Goal: Task Accomplishment & Management: Manage account settings

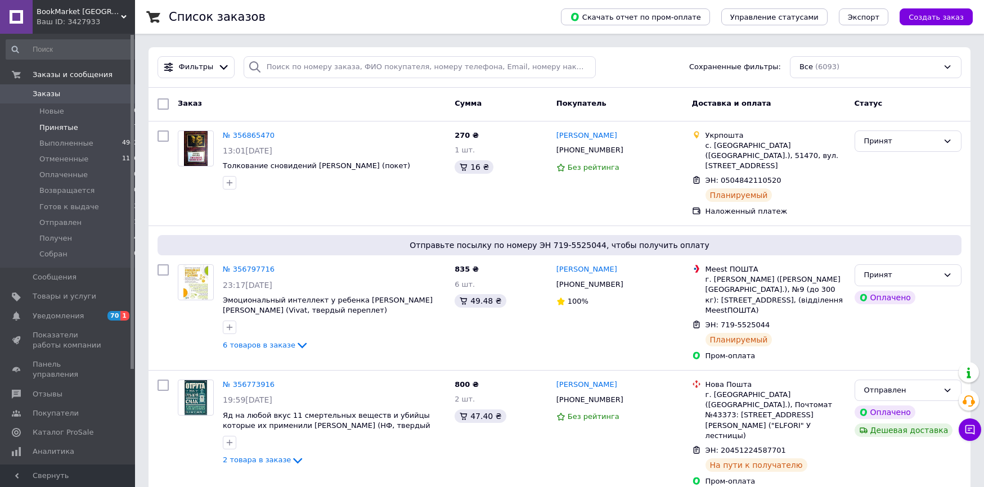
click at [61, 125] on span "Принятые" at bounding box center [58, 128] width 39 height 10
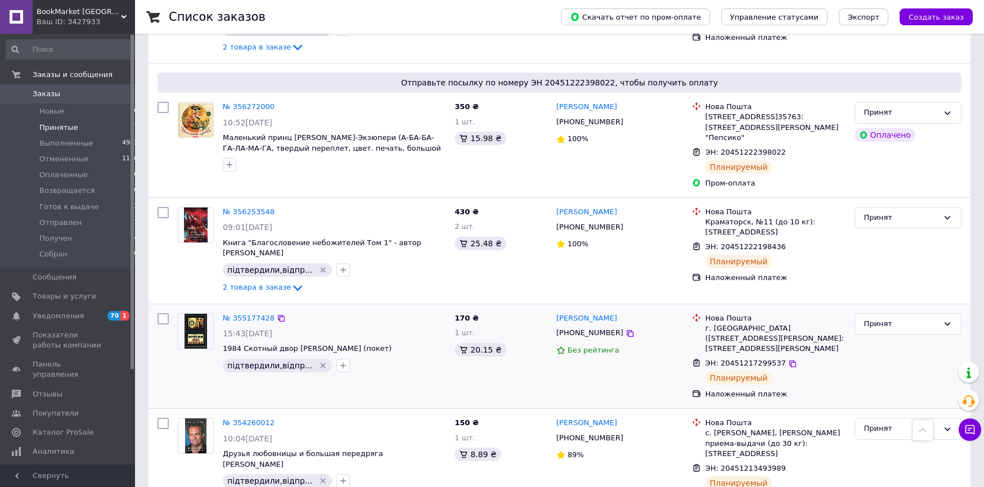
scroll to position [281, 0]
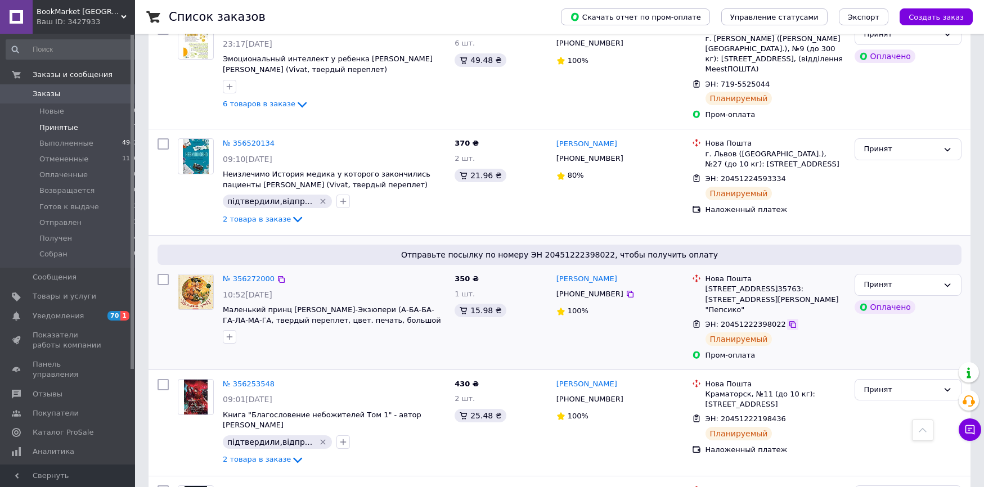
click at [789, 321] on icon at bounding box center [792, 324] width 7 height 7
click at [55, 90] on span "Заказы" at bounding box center [47, 94] width 28 height 10
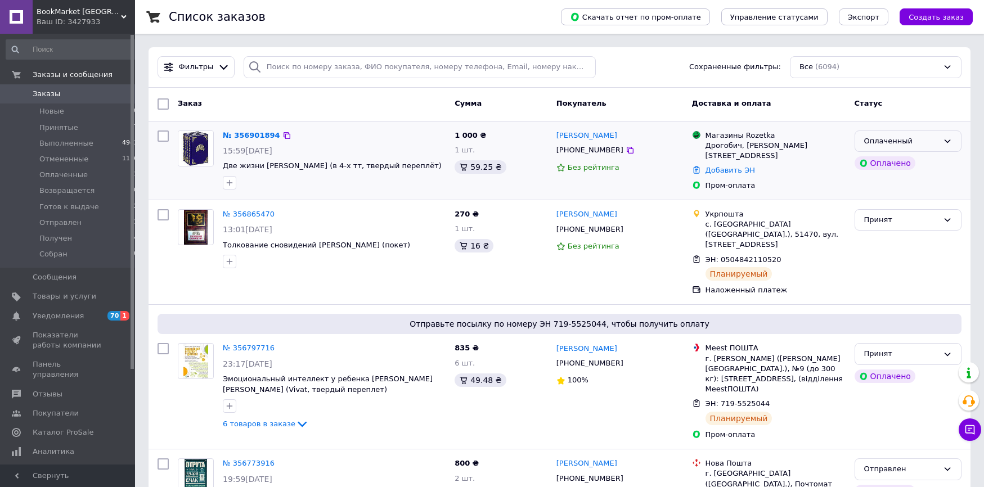
click at [923, 141] on div "Оплаченный" at bounding box center [901, 142] width 74 height 12
click at [907, 161] on li "Принят" at bounding box center [908, 164] width 106 height 21
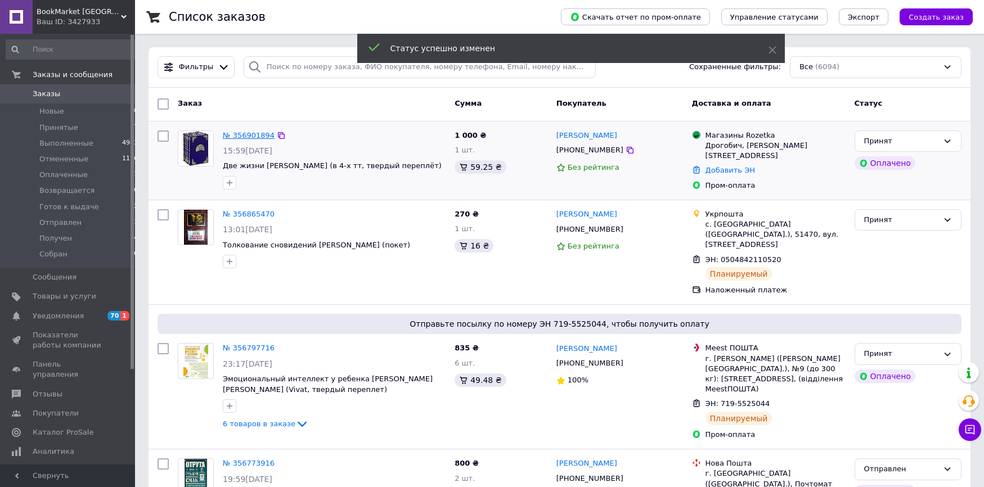
click at [252, 134] on link "№ 356901894" at bounding box center [249, 135] width 52 height 8
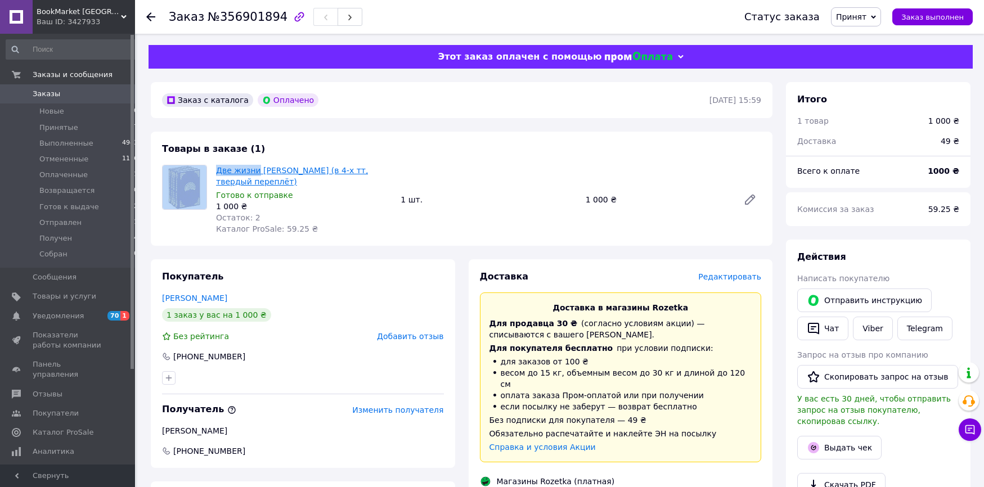
drag, startPoint x: 211, startPoint y: 174, endPoint x: 255, endPoint y: 173, distance: 43.9
click at [255, 173] on div "Две жизни Конкордия Антарова (в 4-х тт, твердый переплёт) Готово к отправке 1 0…" at bounding box center [461, 200] width 608 height 70
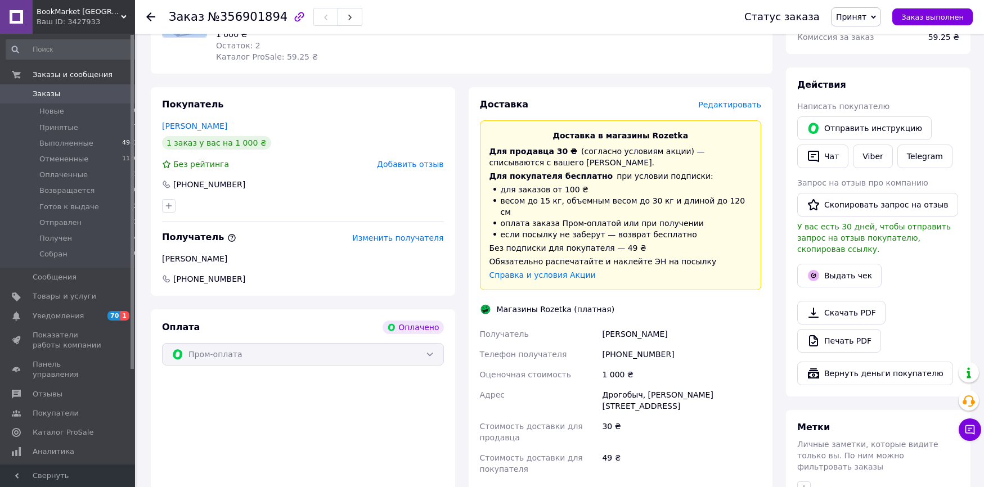
scroll to position [402, 0]
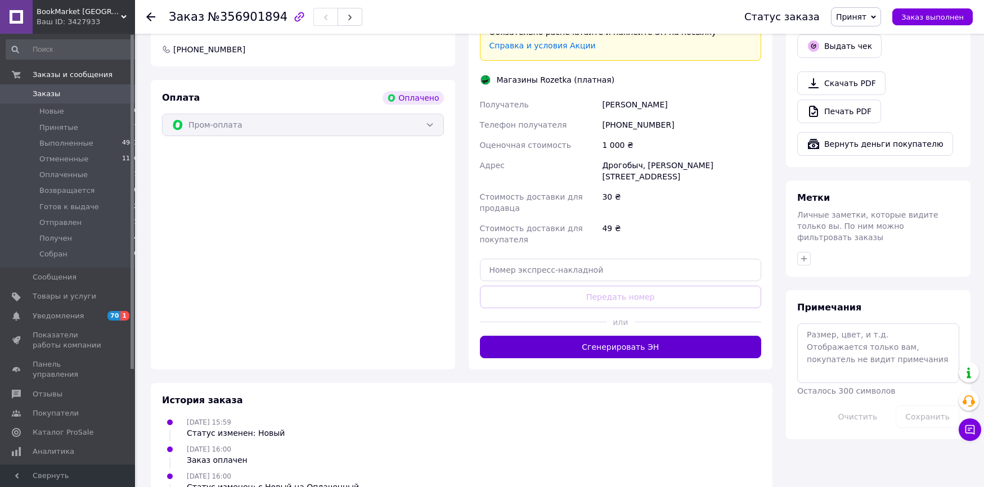
click at [650, 336] on button "Сгенерировать ЭН" at bounding box center [621, 347] width 282 height 22
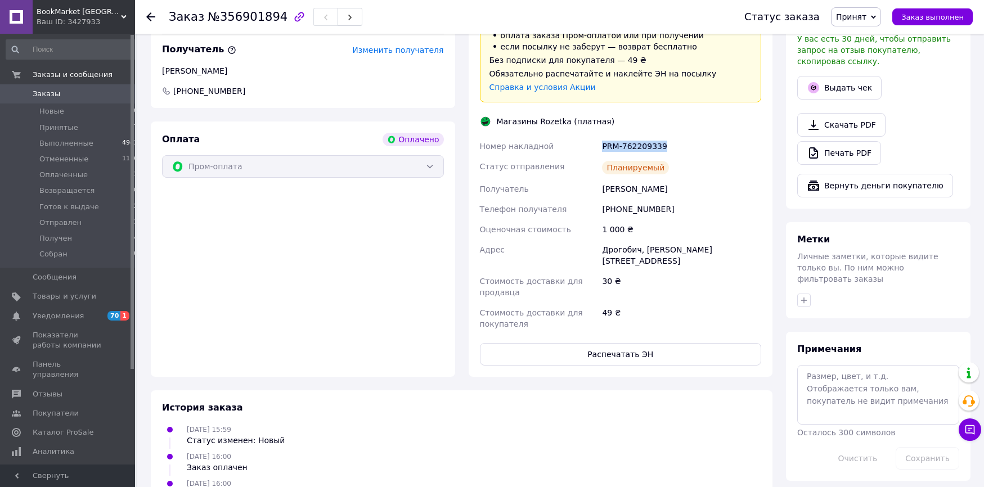
drag, startPoint x: 598, startPoint y: 140, endPoint x: 679, endPoint y: 143, distance: 81.1
click at [676, 144] on div "Номер накладной PRM-762209339 Статус отправления Планируемый Получатель Некрасо…" at bounding box center [621, 235] width 286 height 198
copy div "Номер накладной PRM-762209339"
drag, startPoint x: 236, startPoint y: 228, endPoint x: 221, endPoint y: 215, distance: 19.9
click at [236, 227] on div "Оплата Оплачено Пром-оплата" at bounding box center [303, 248] width 304 height 255
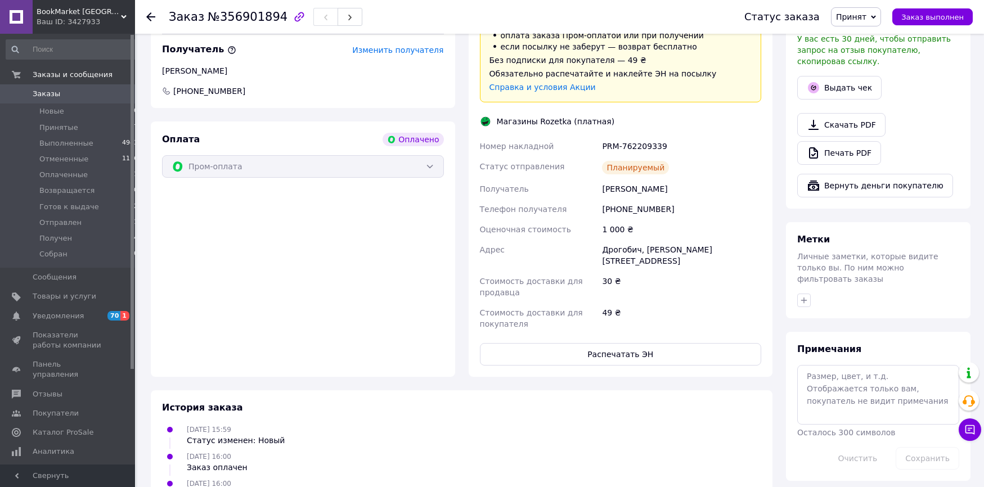
click at [53, 87] on link "Заказы 0" at bounding box center [72, 93] width 145 height 19
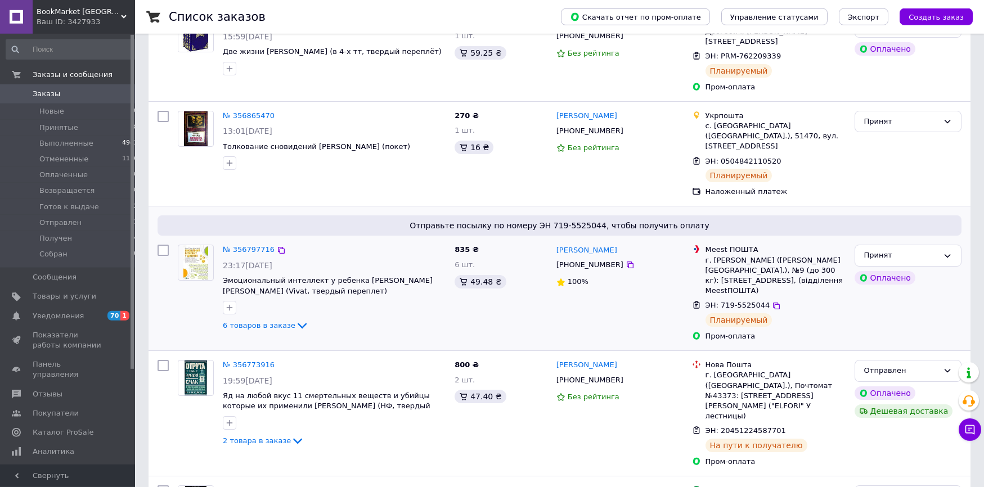
scroll to position [229, 0]
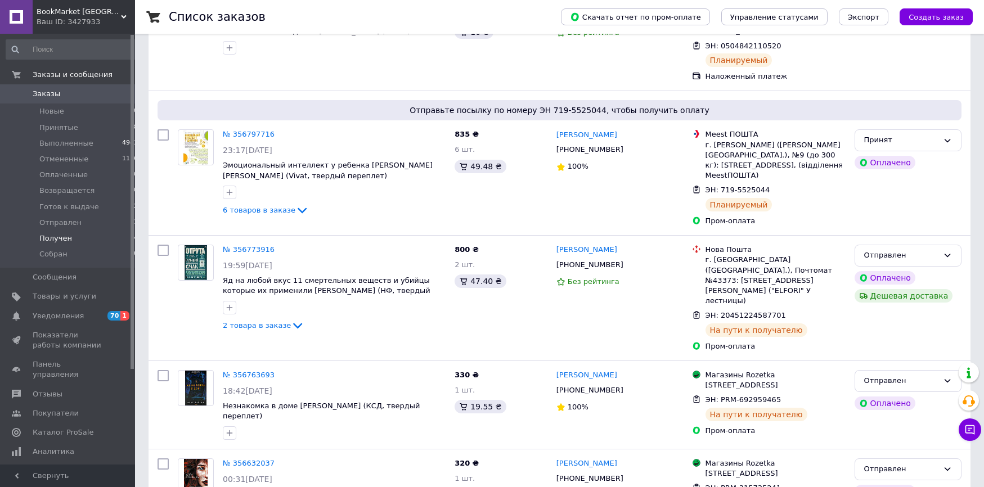
click at [55, 239] on span "Получен" at bounding box center [55, 238] width 33 height 10
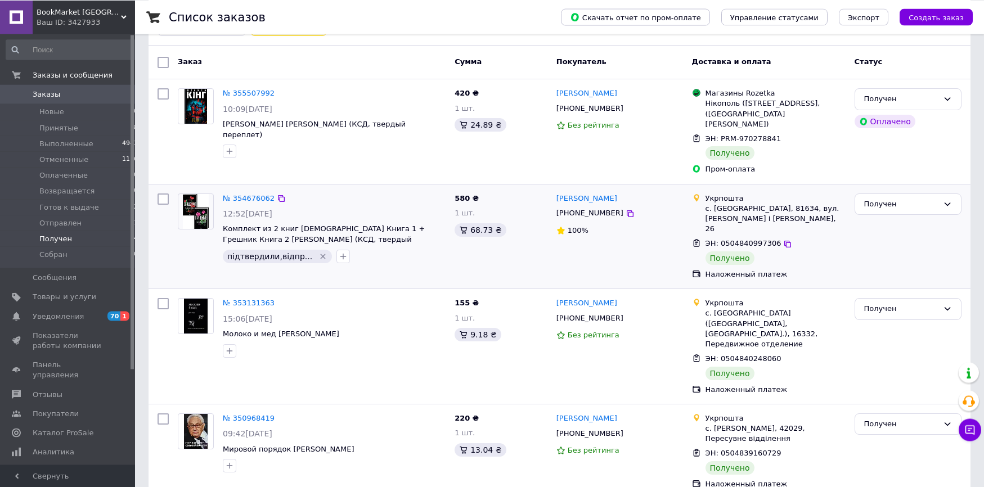
scroll to position [87, 0]
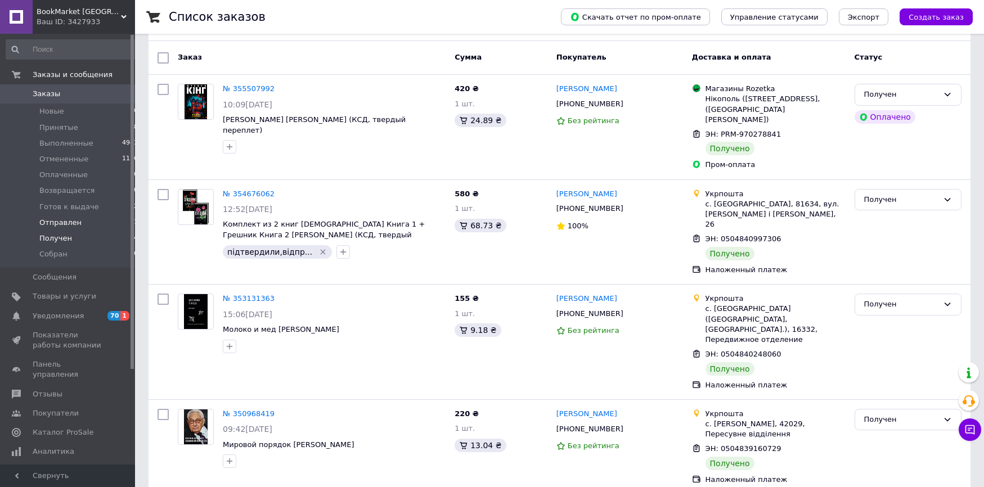
click at [73, 219] on span "Отправлен" at bounding box center [60, 223] width 42 height 10
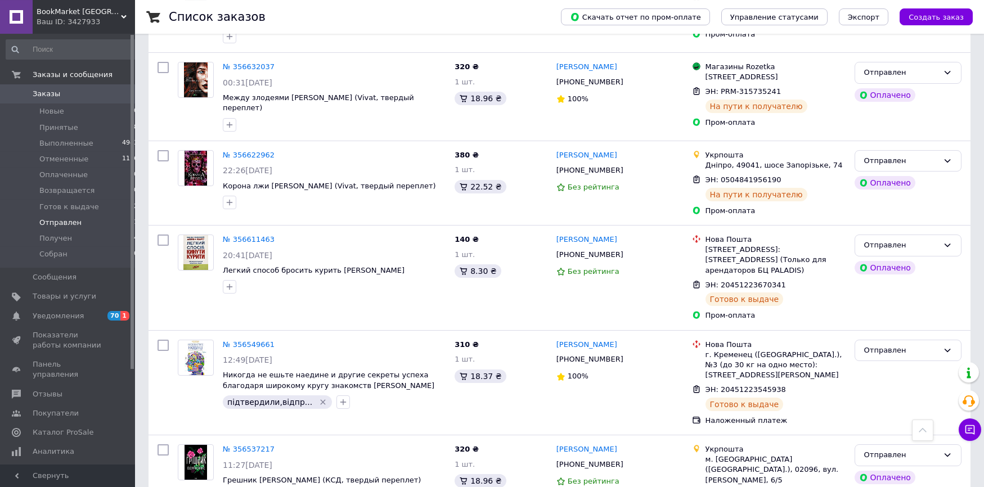
scroll to position [344, 0]
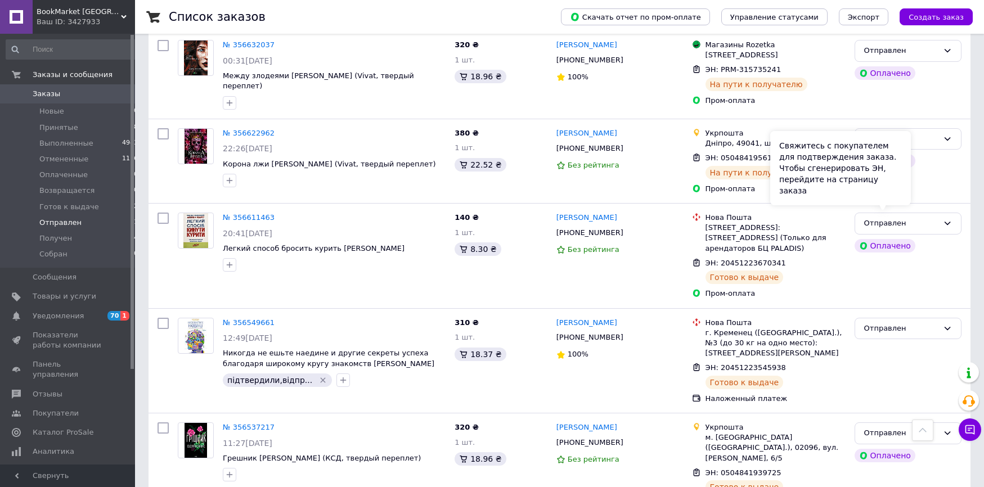
click at [904, 192] on div "Свяжитесь с покупателем для подтверждения заказа. Чтобы сгенерировать ЭН, перей…" at bounding box center [840, 168] width 141 height 74
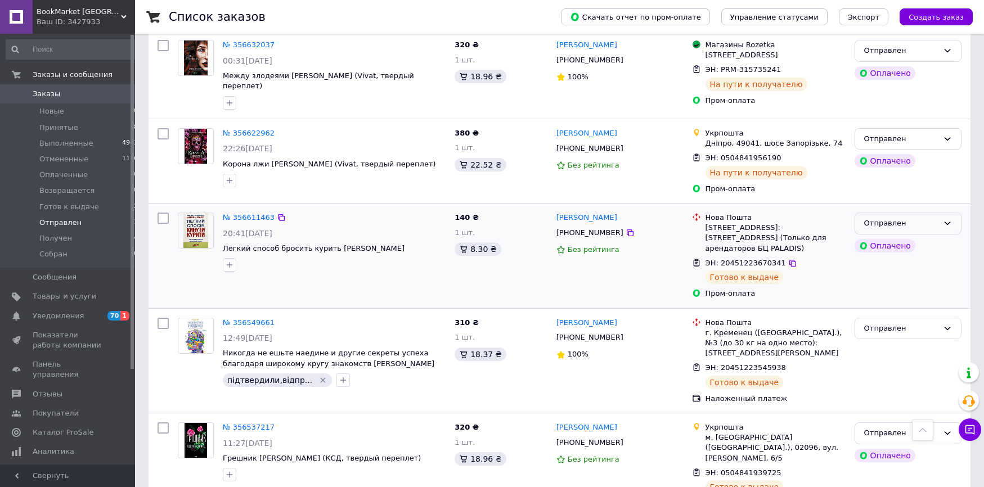
click at [926, 218] on div "Отправлен" at bounding box center [901, 224] width 74 height 12
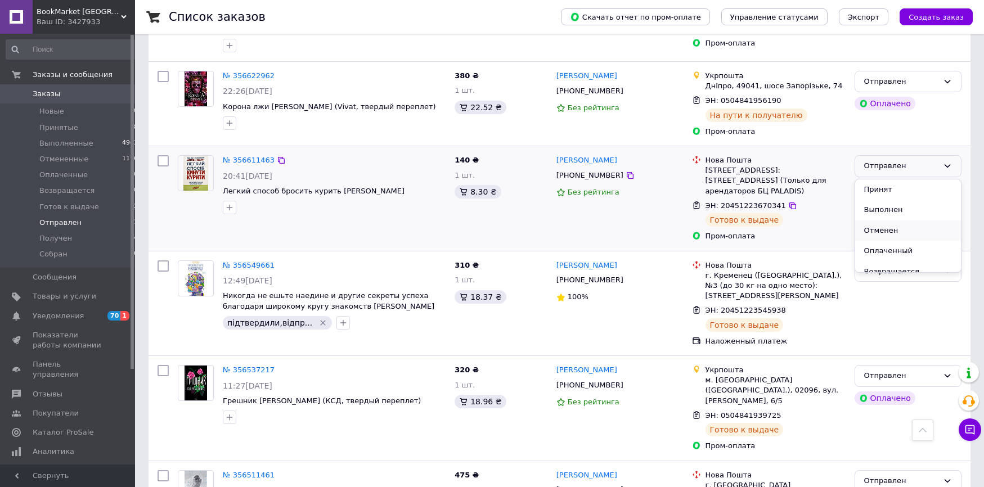
scroll to position [71, 0]
click at [900, 210] on li "Готов к выдаче" at bounding box center [908, 220] width 106 height 21
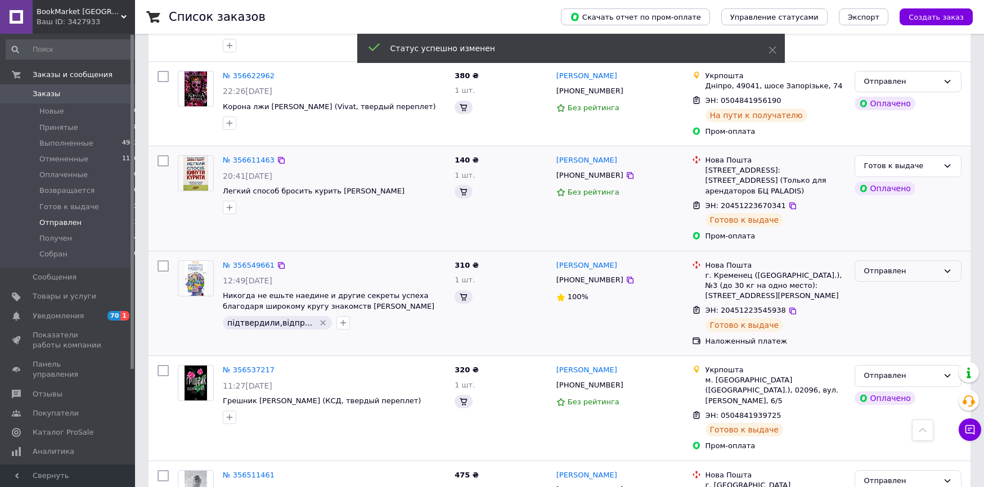
click at [909, 265] on div "Отправлен" at bounding box center [901, 271] width 74 height 12
click at [907, 316] on li "Готов к выдаче" at bounding box center [908, 326] width 106 height 21
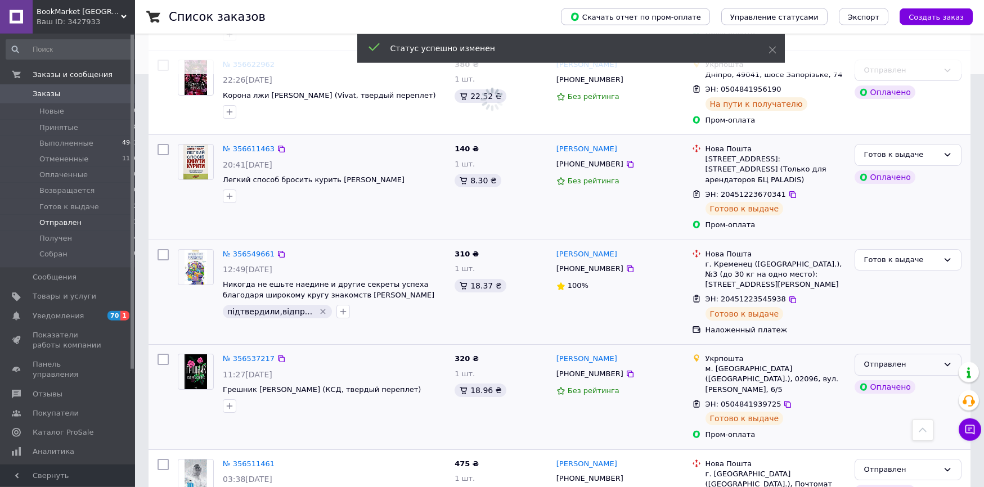
scroll to position [459, 0]
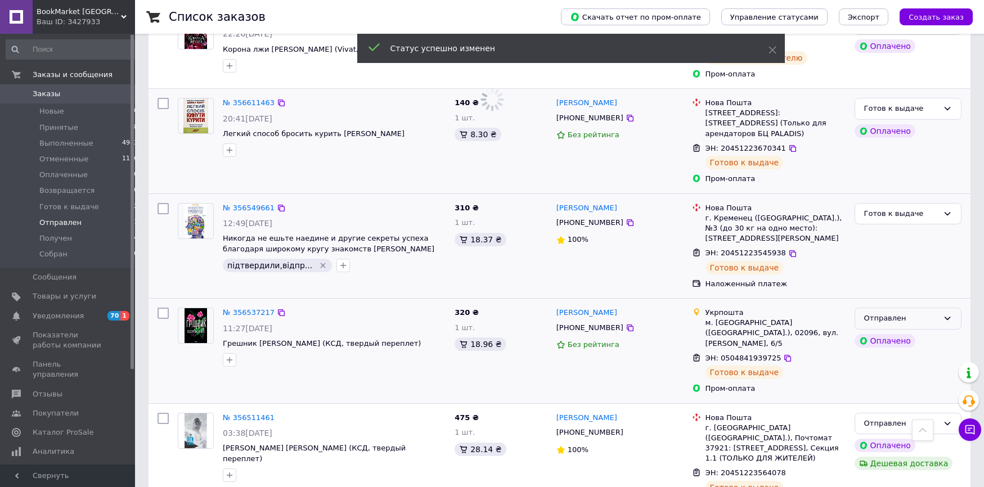
click at [901, 313] on div "Отправлен" at bounding box center [901, 319] width 74 height 12
click at [906, 363] on li "Готов к выдаче" at bounding box center [908, 373] width 106 height 21
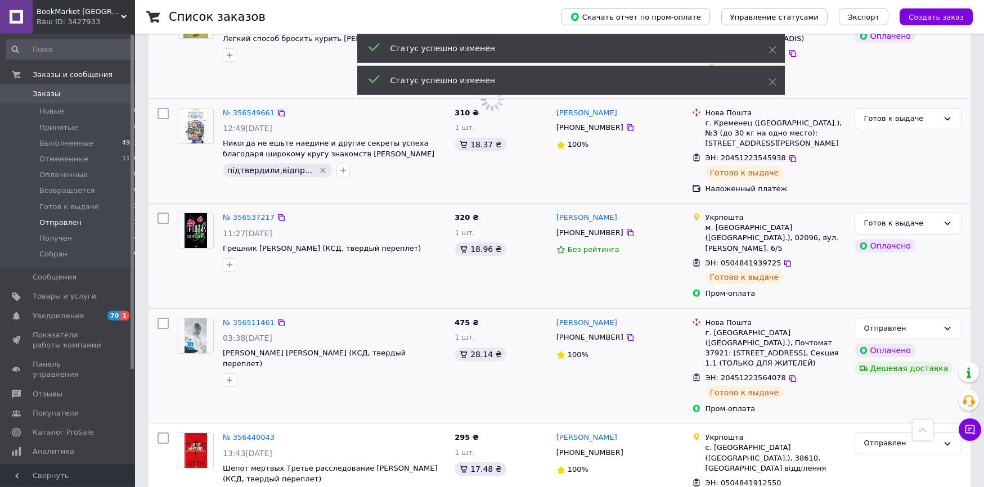
scroll to position [574, 0]
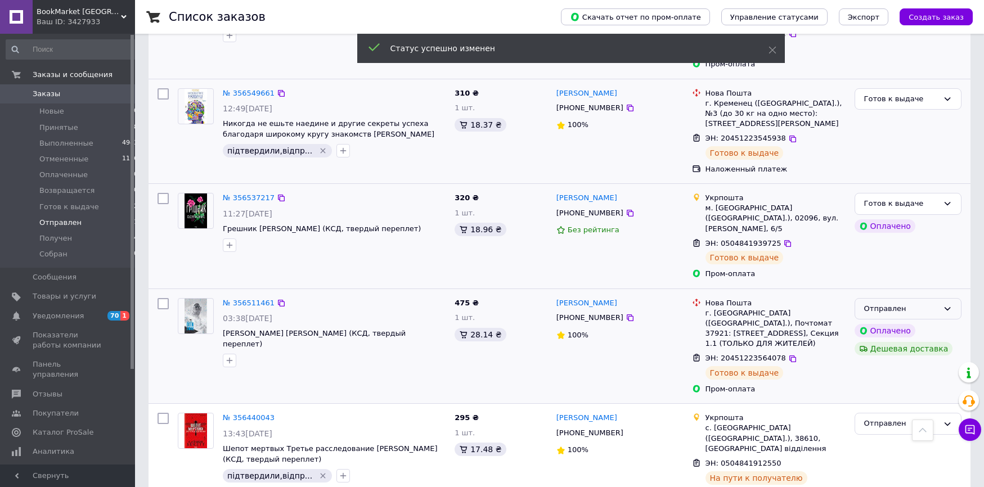
click at [909, 303] on div "Отправлен" at bounding box center [901, 309] width 74 height 12
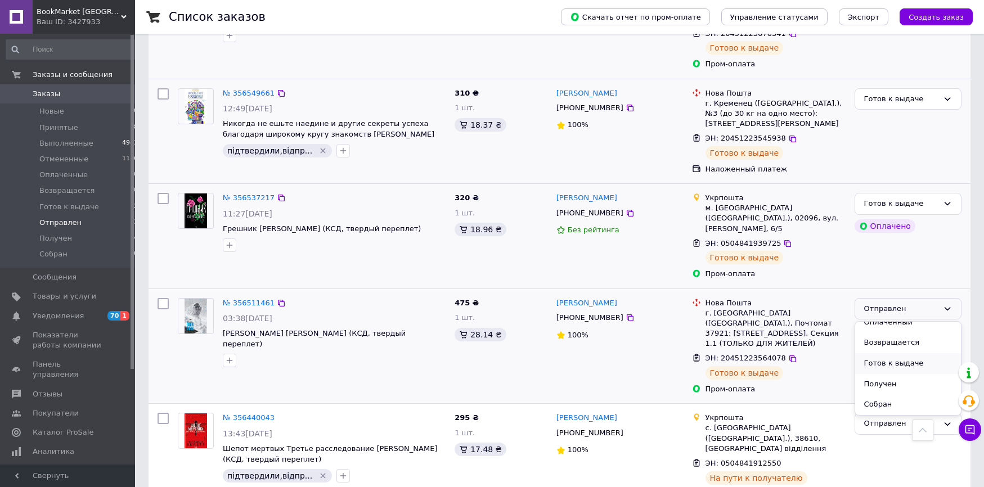
click at [907, 353] on li "Готов к выдаче" at bounding box center [908, 363] width 106 height 21
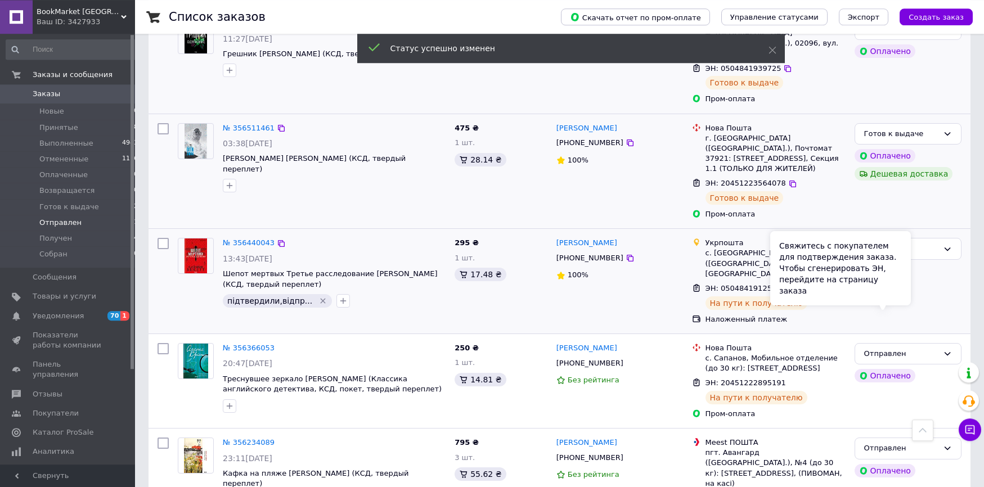
scroll to position [751, 0]
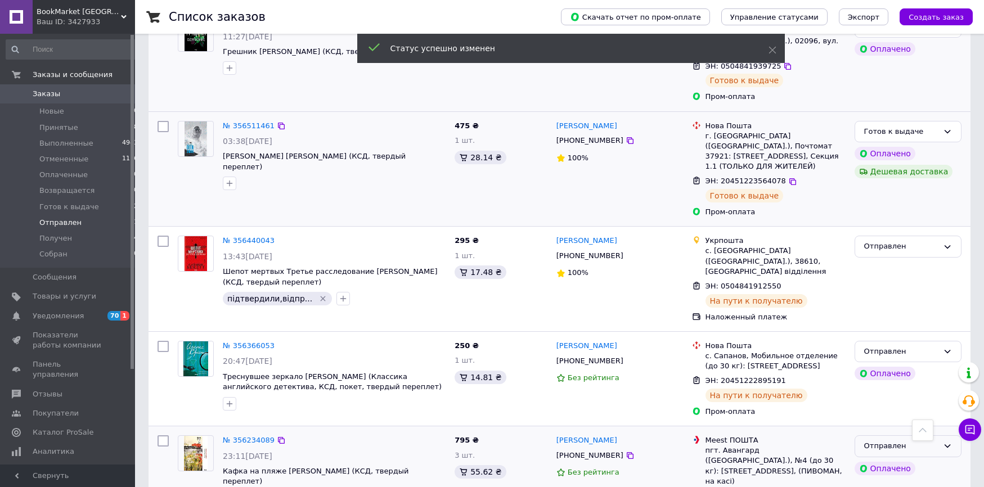
click at [890, 440] on div "Отправлен" at bounding box center [901, 446] width 74 height 12
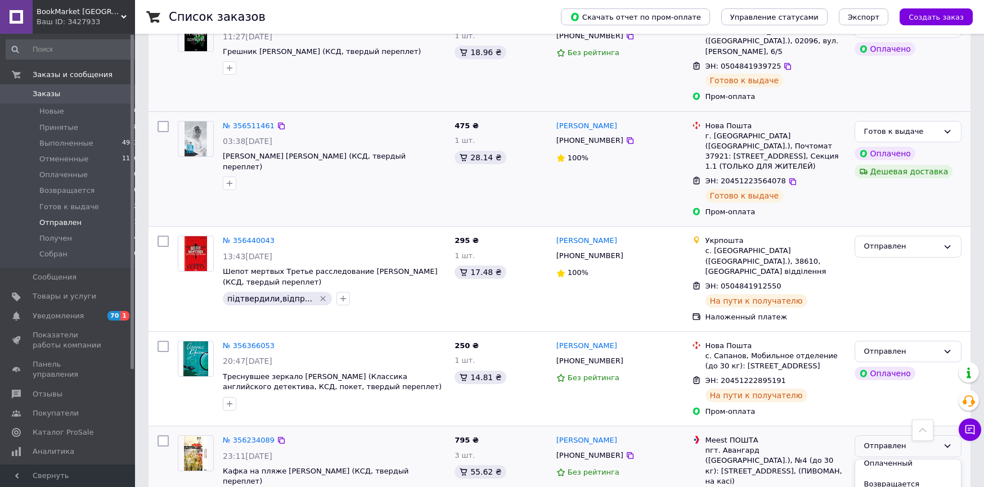
scroll to position [71, 0]
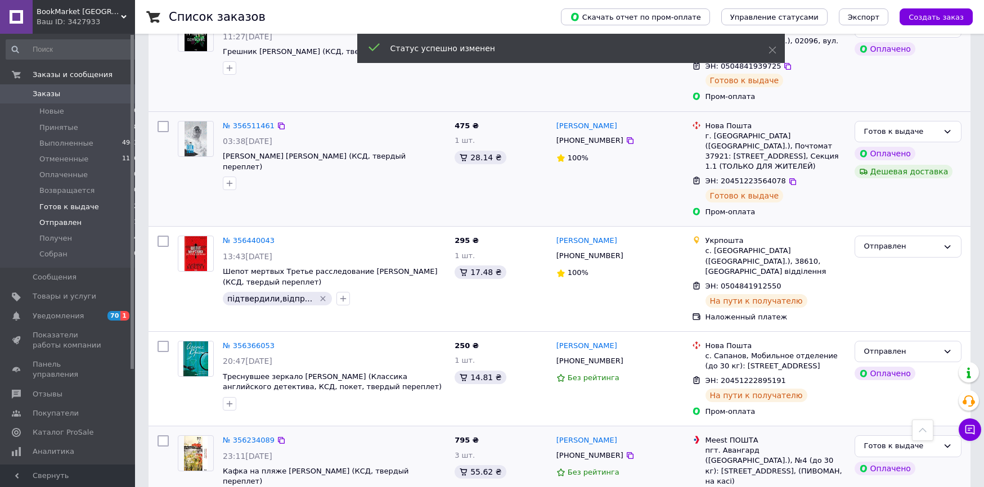
click at [57, 207] on span "Готов к выдаче" at bounding box center [69, 207] width 60 height 10
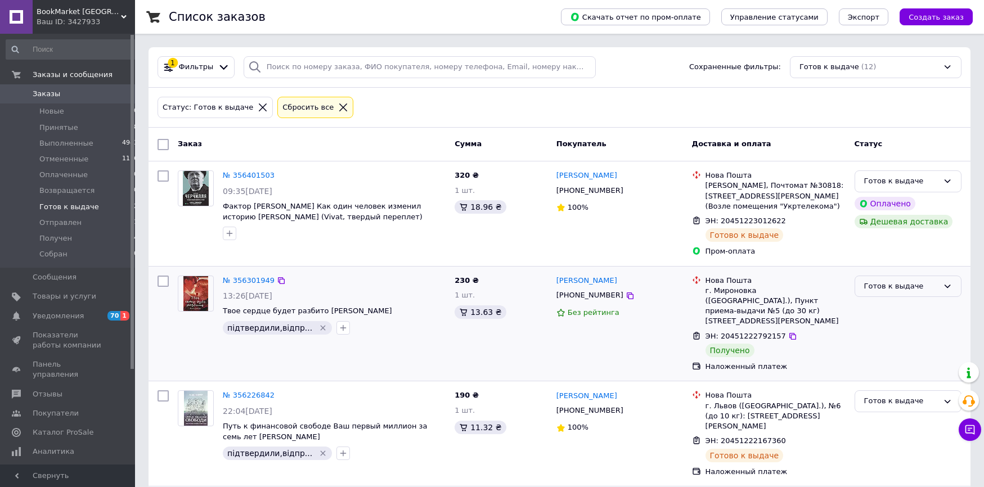
click at [914, 281] on div "Готов к выдаче" at bounding box center [907, 287] width 107 height 22
click at [894, 363] on li "Получен" at bounding box center [908, 362] width 106 height 21
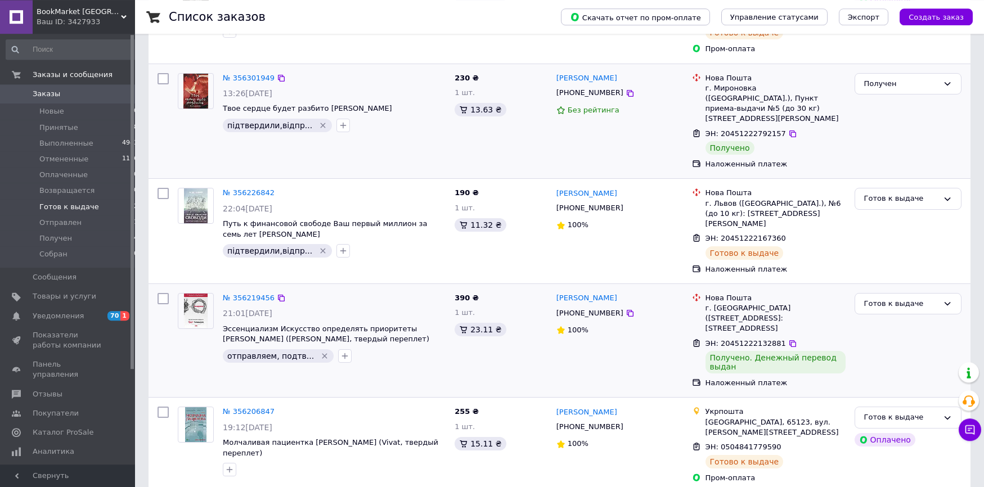
scroll to position [229, 0]
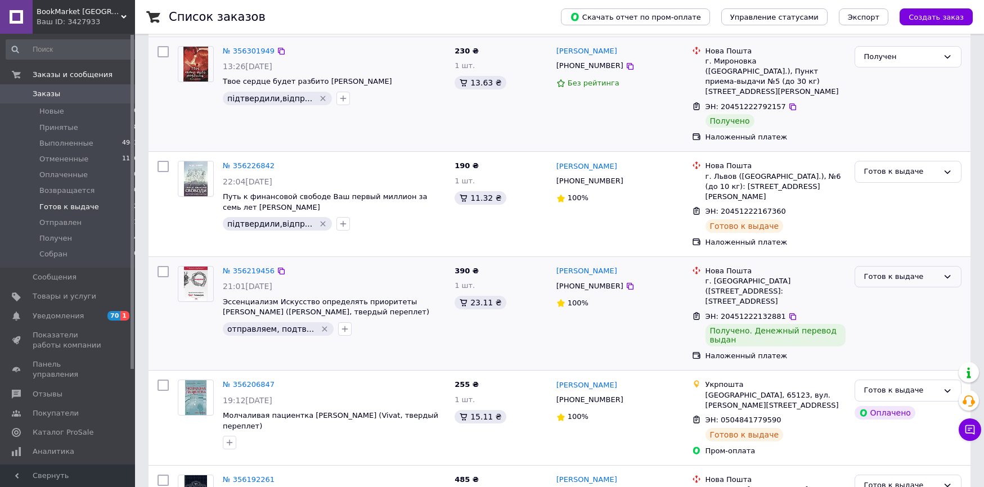
click at [918, 271] on div "Готов к выдаче" at bounding box center [901, 277] width 74 height 12
click at [906, 310] on li "Выполнен" at bounding box center [908, 320] width 106 height 21
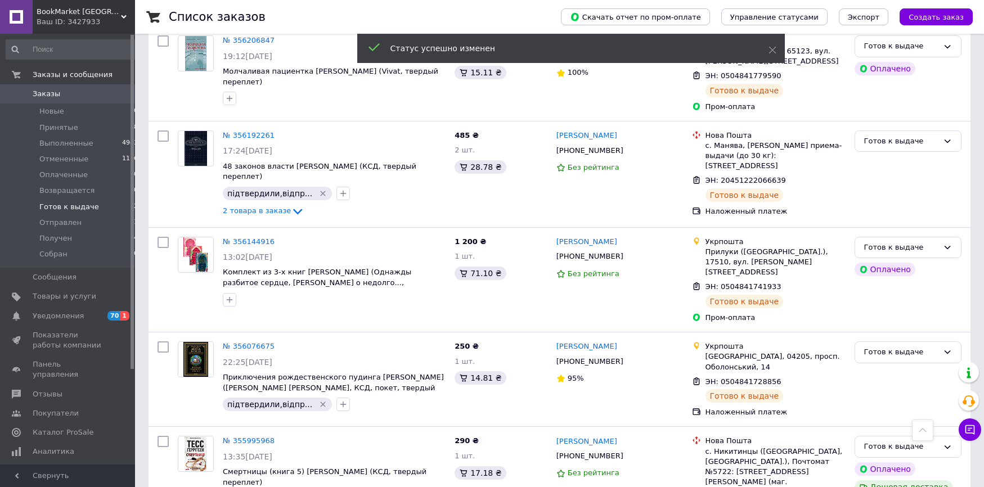
scroll to position [746, 0]
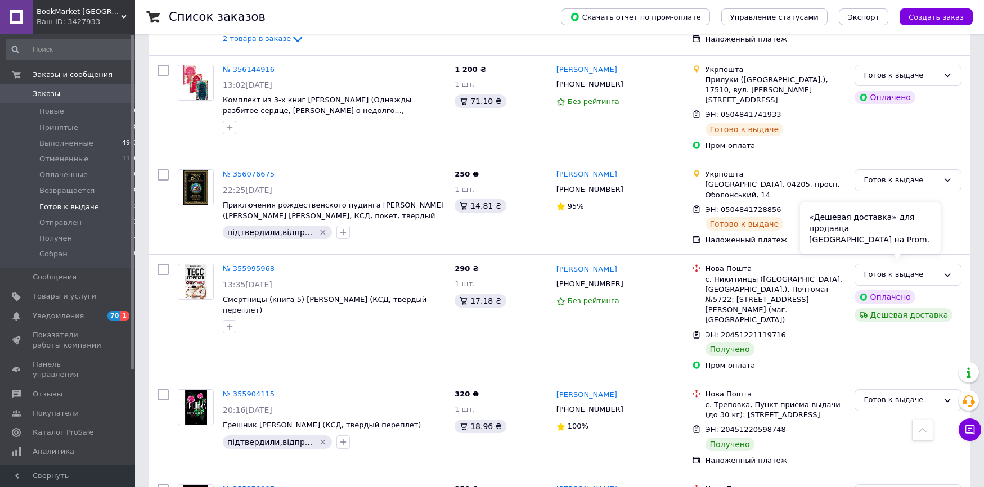
click at [927, 228] on div "«Дешевая доставка» для продавца Новой Почтой на Prom." at bounding box center [870, 228] width 141 height 52
click at [940, 264] on div "Готов к выдаче" at bounding box center [907, 275] width 107 height 22
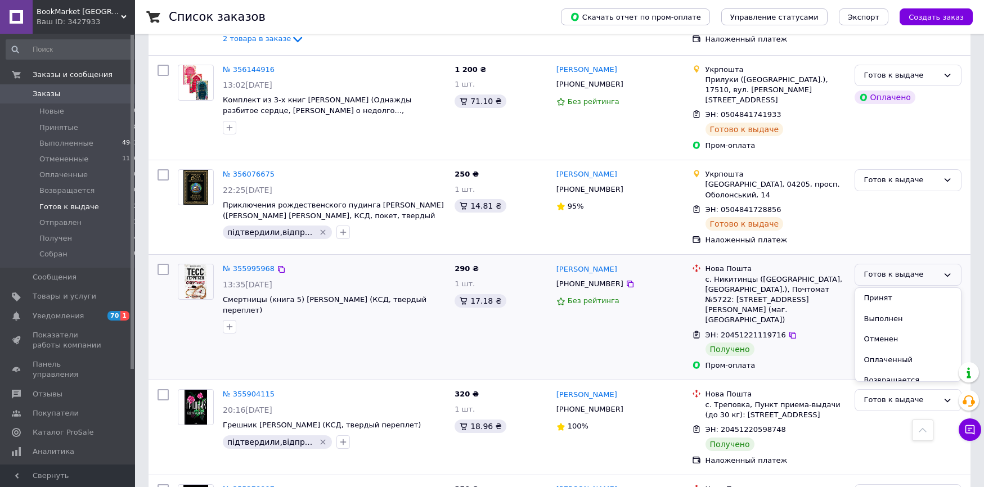
click at [798, 358] on div "Пром-оплата" at bounding box center [775, 365] width 145 height 15
click at [926, 269] on div "Готов к выдаче" at bounding box center [901, 275] width 74 height 12
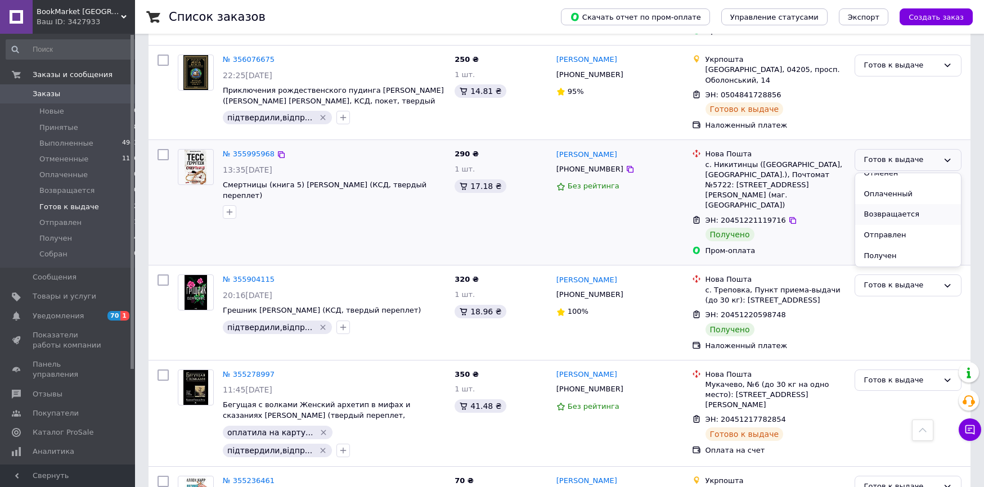
scroll to position [71, 0]
click at [897, 226] on li "Получен" at bounding box center [908, 236] width 106 height 21
click at [888, 280] on div "Готов к выдаче" at bounding box center [901, 286] width 74 height 12
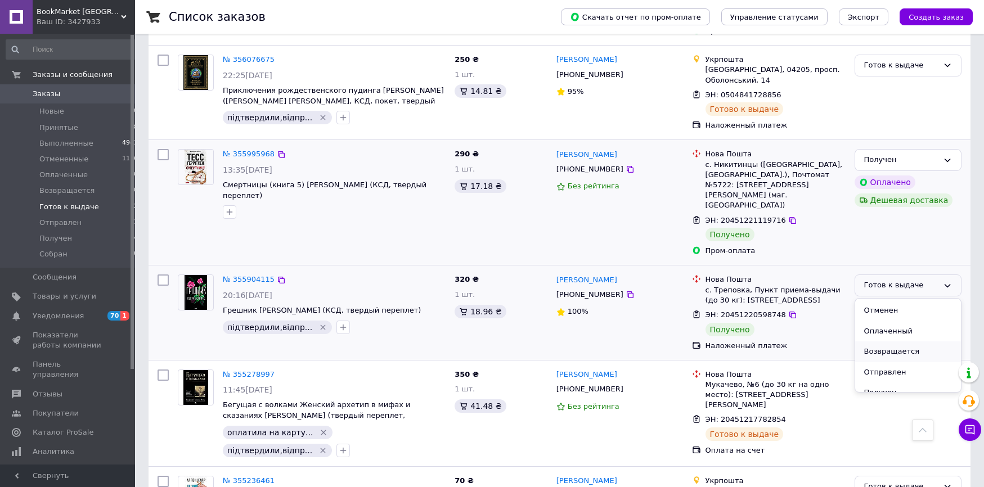
scroll to position [57, 0]
click at [890, 364] on li "Получен" at bounding box center [908, 374] width 106 height 21
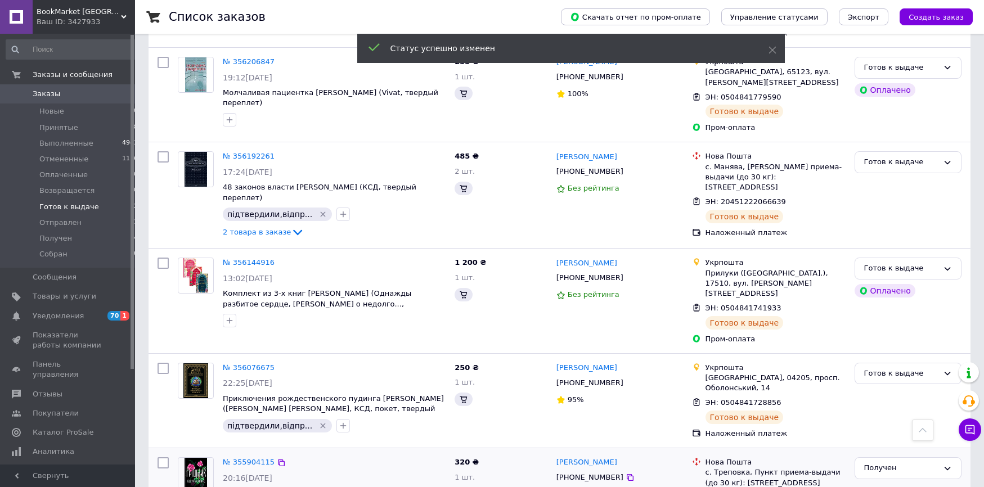
scroll to position [1059, 0]
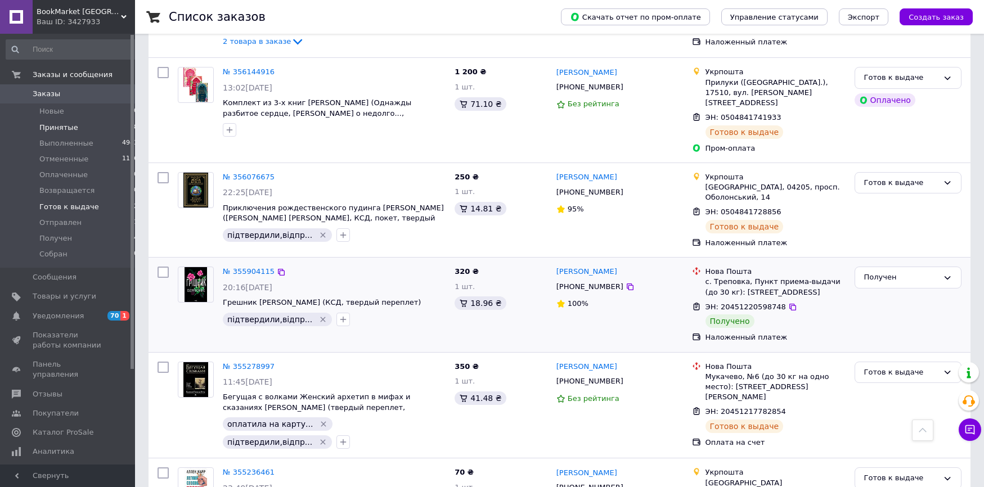
click at [67, 125] on span "Принятые" at bounding box center [58, 128] width 39 height 10
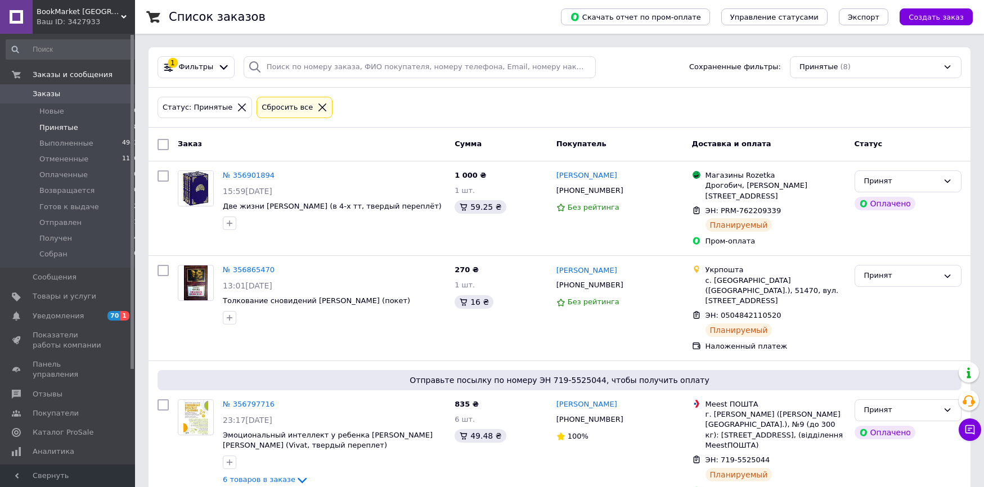
click at [53, 93] on span "Заказы" at bounding box center [47, 94] width 28 height 10
